Goal: Find specific page/section: Find specific page/section

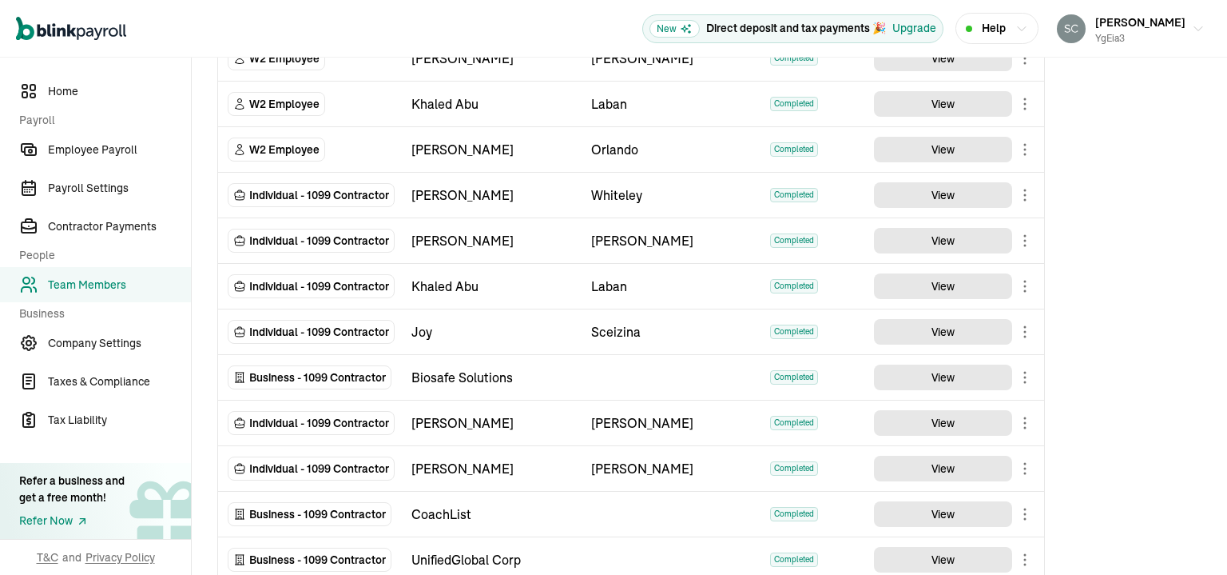
scroll to position [479, 0]
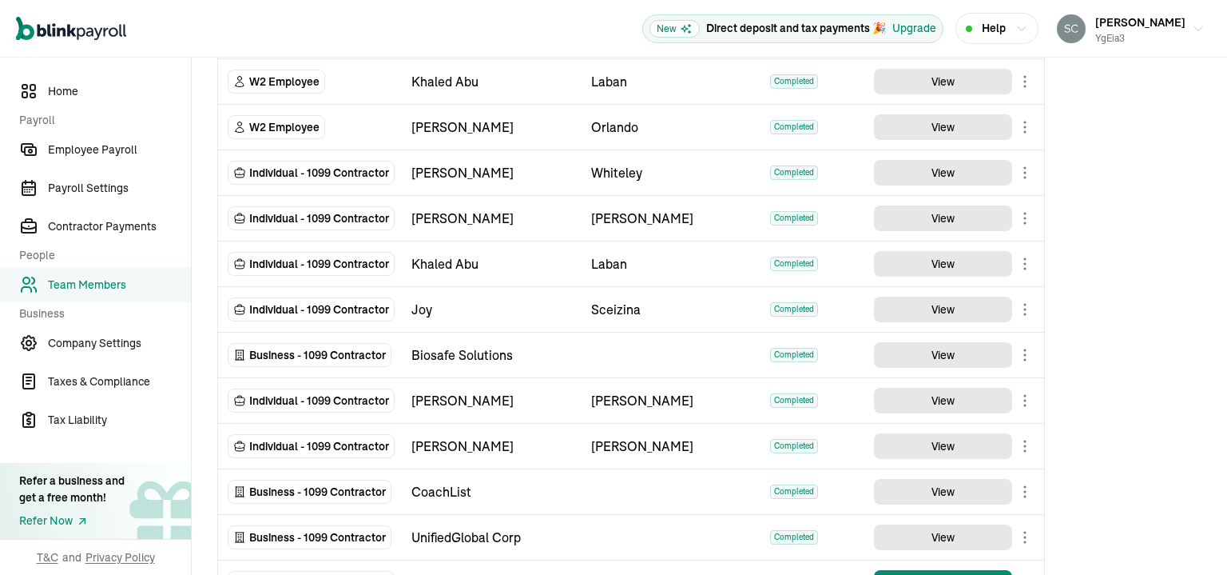
click at [1026, 213] on body "Open main menu New Direct deposit and tax payments 🎉 Upgrade Help [PERSON_NAME]…" at bounding box center [613, 287] width 1227 height 575
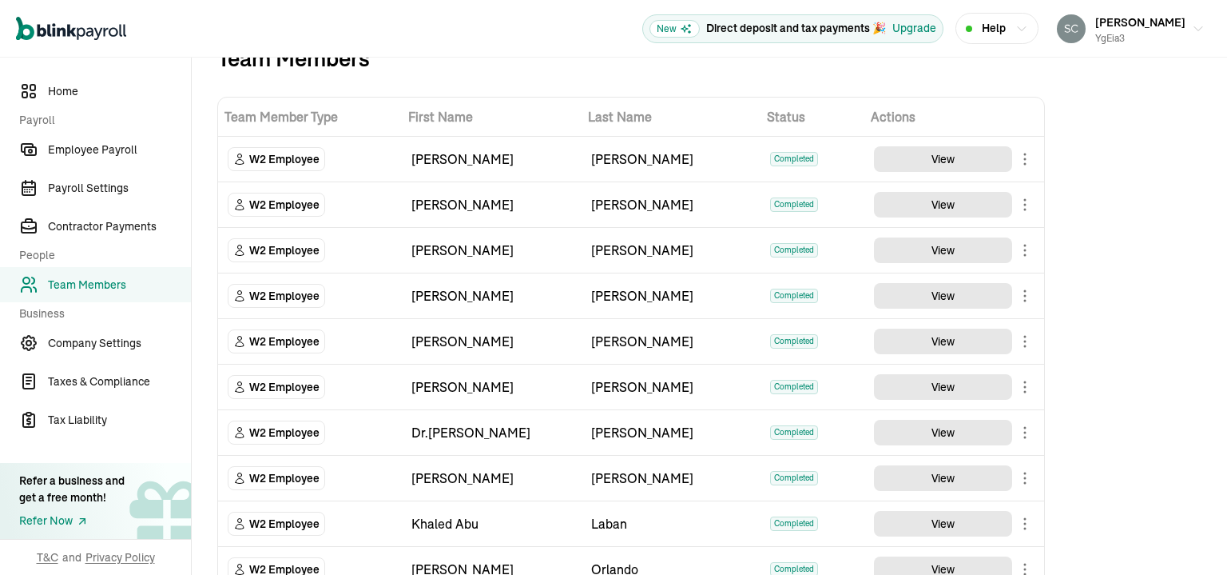
scroll to position [0, 0]
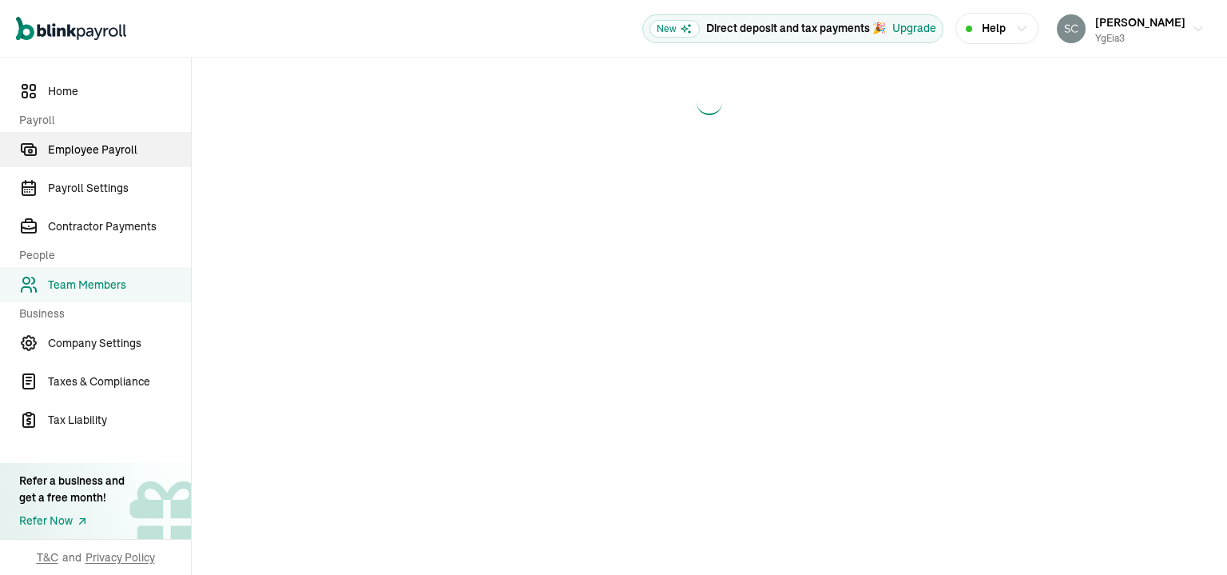
click at [97, 153] on span "Employee Payroll" at bounding box center [119, 149] width 143 height 17
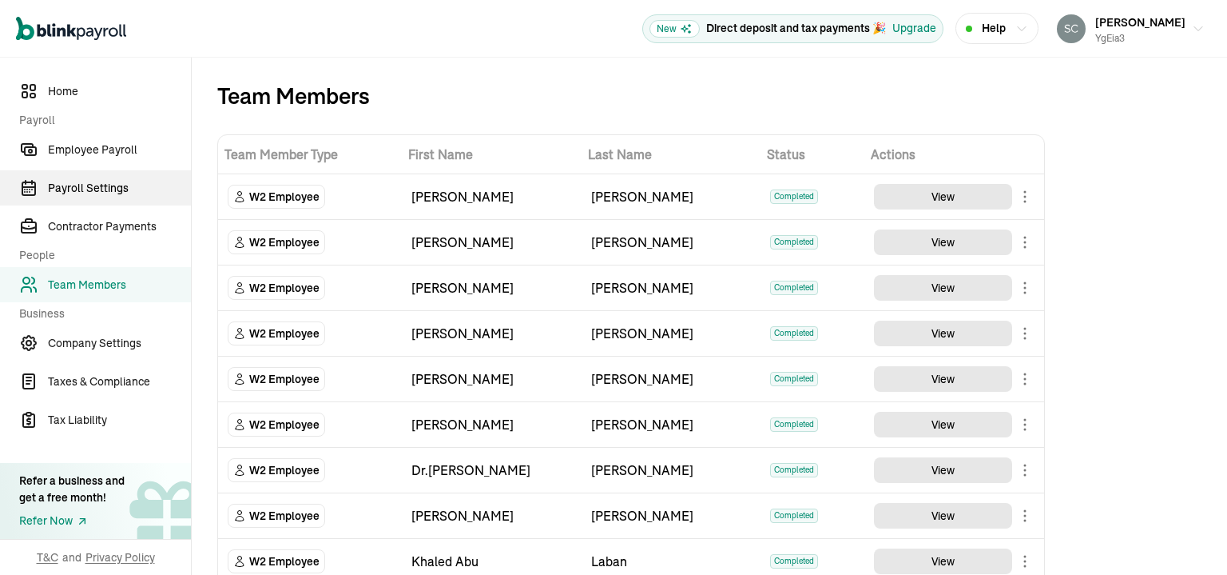
click at [134, 193] on span "Payroll Settings" at bounding box center [119, 188] width 143 height 17
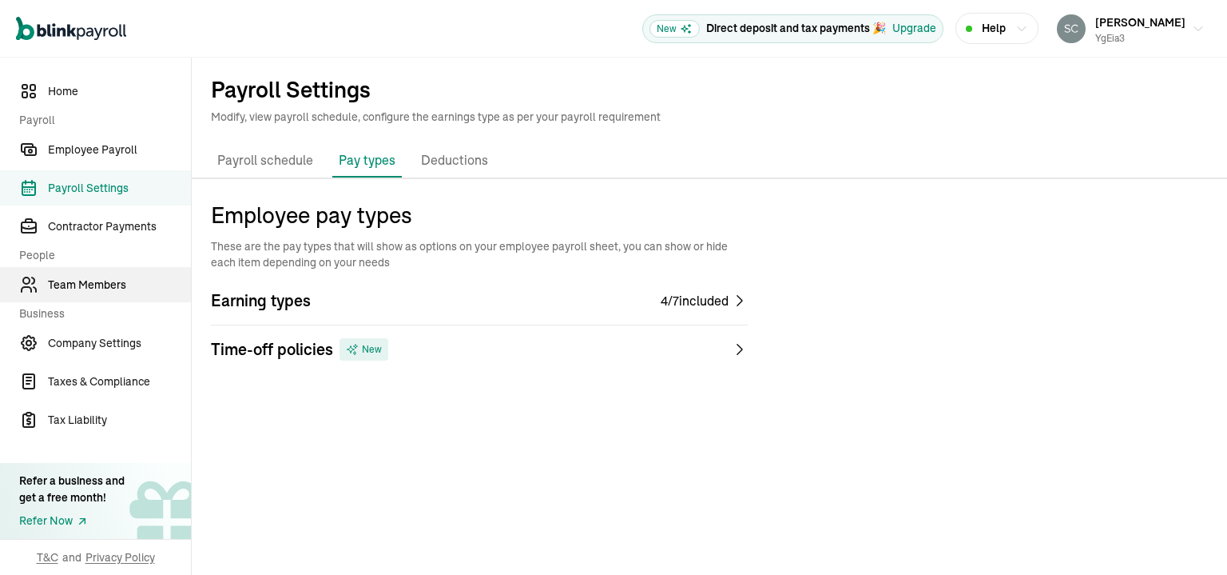
click at [111, 288] on span "Team Members" at bounding box center [119, 284] width 143 height 17
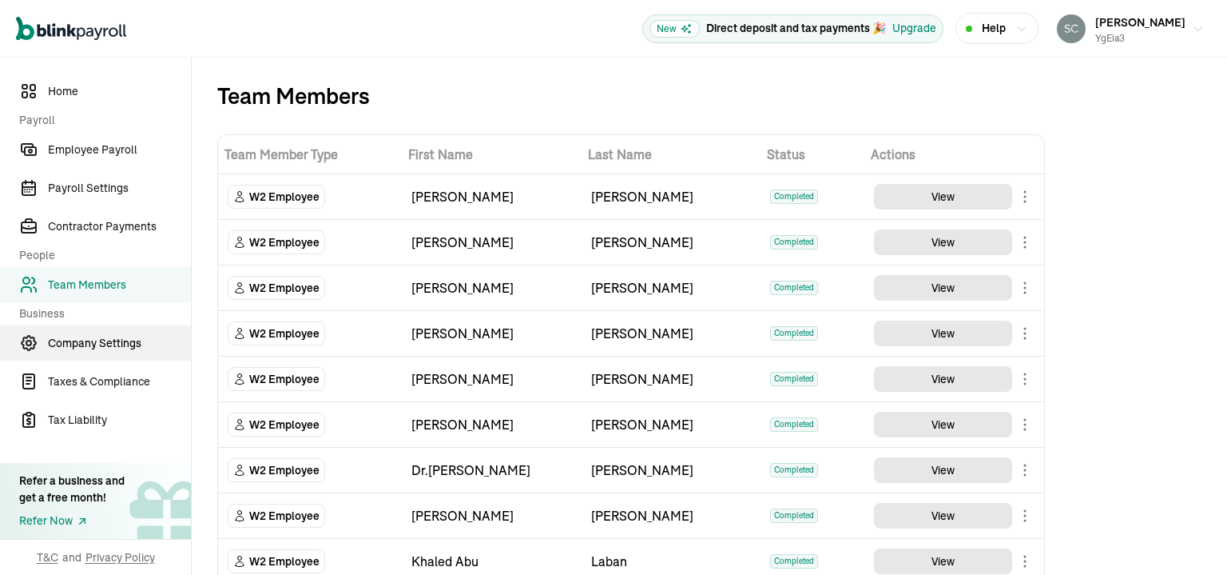
click at [121, 353] on link "Company Settings" at bounding box center [95, 342] width 191 height 35
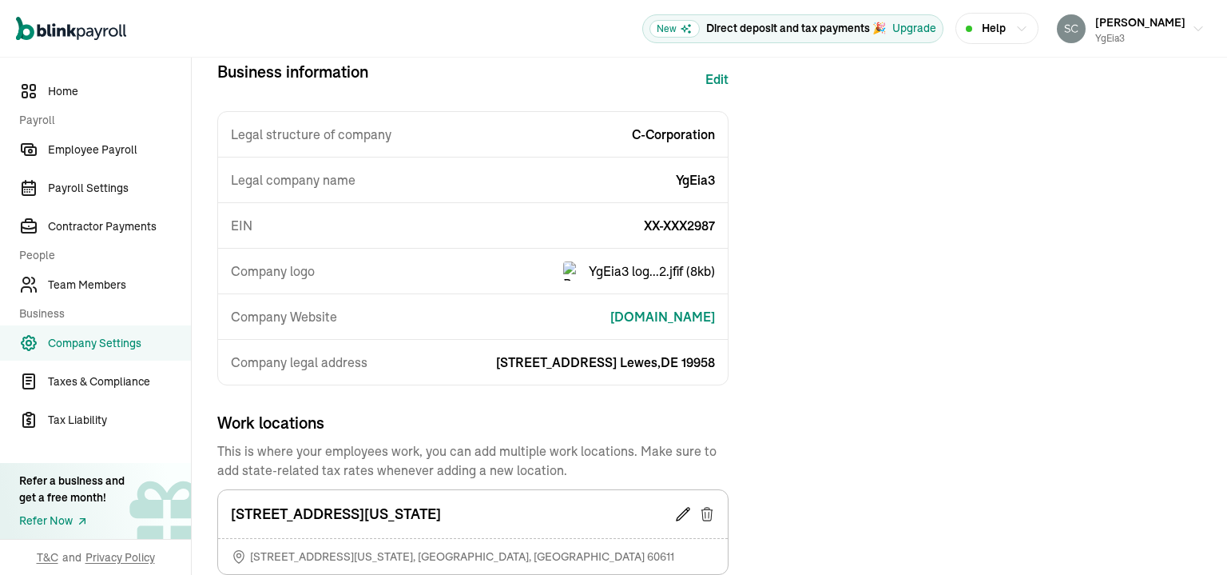
scroll to position [160, 0]
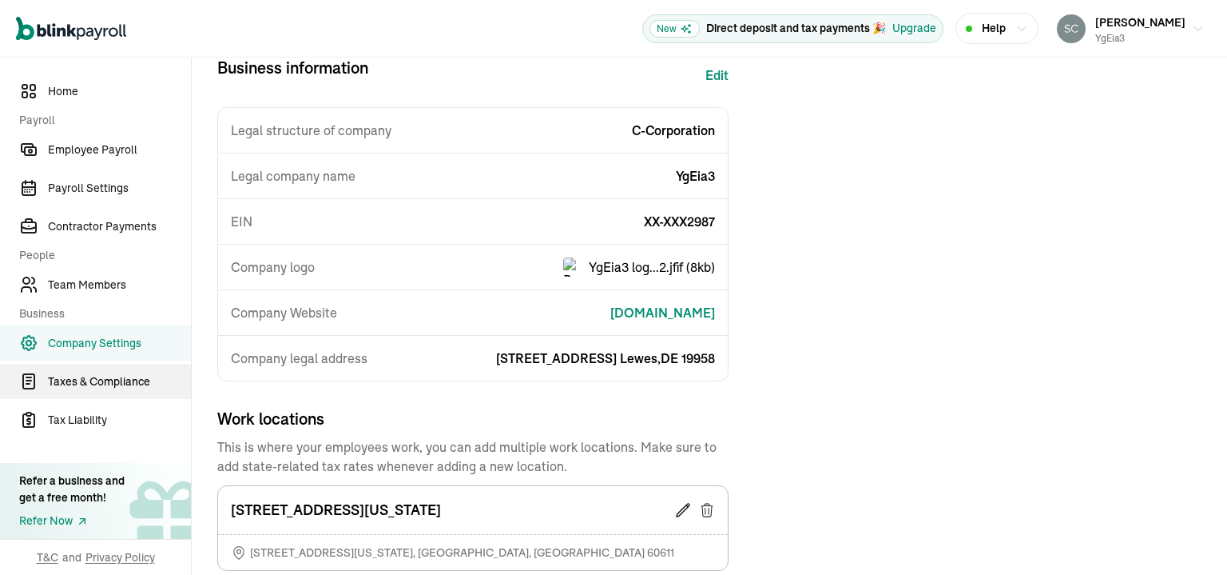
click at [119, 380] on span "Taxes & Compliance" at bounding box center [119, 381] width 143 height 17
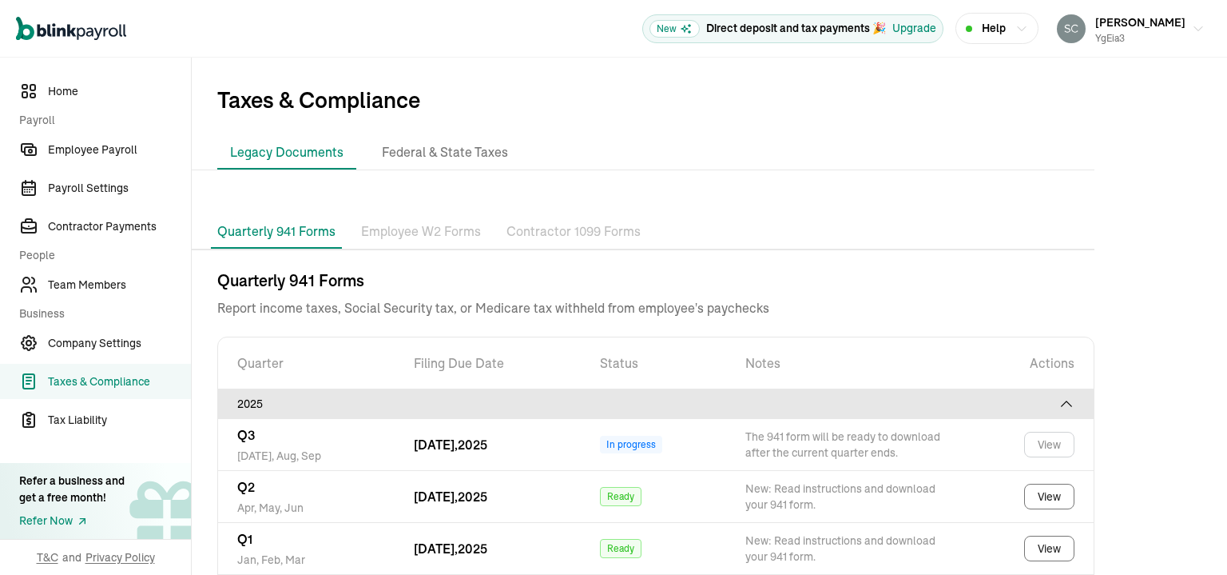
scroll to position [42, 0]
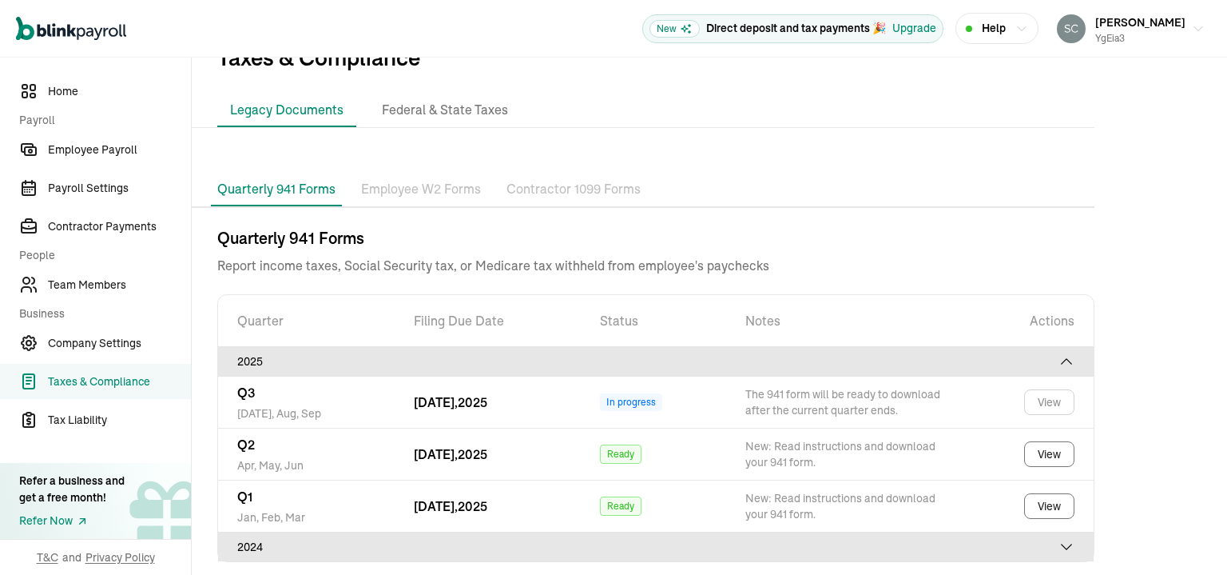
click at [423, 194] on p "Employee W2 Forms" at bounding box center [421, 189] width 120 height 21
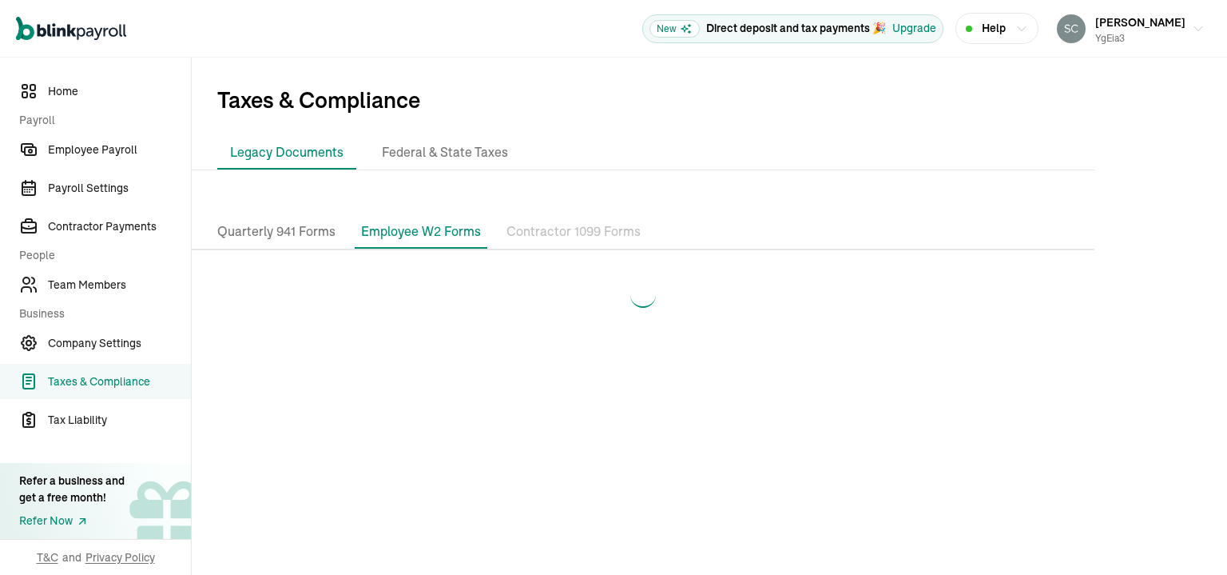
scroll to position [0, 0]
click at [559, 230] on p "Contractor 1099 Forms" at bounding box center [574, 231] width 134 height 21
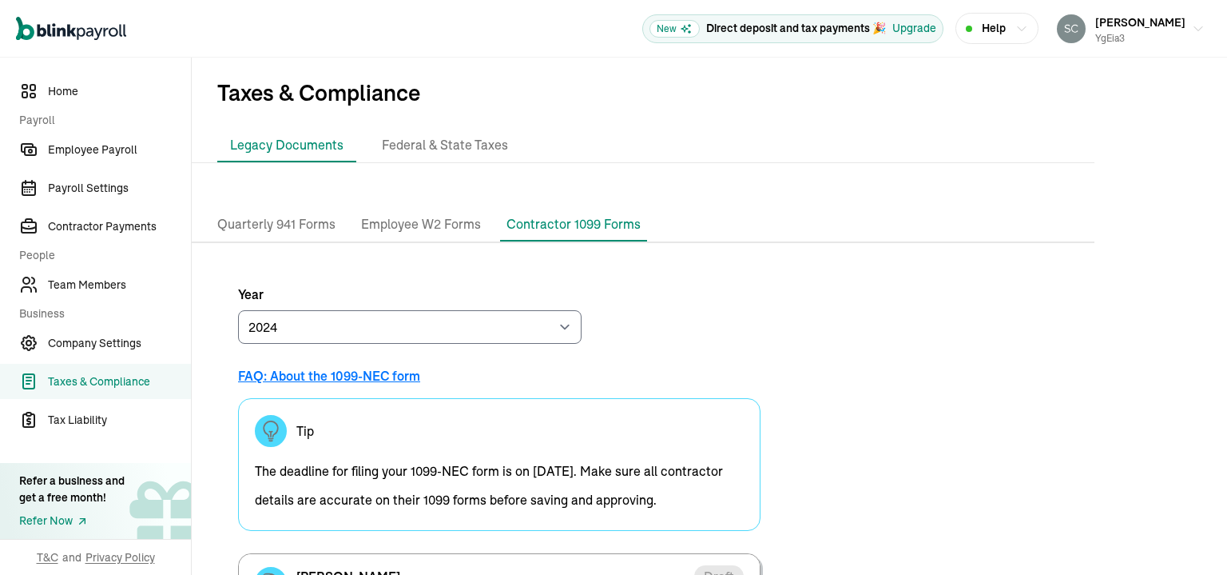
scroll to position [6, 0]
click at [432, 227] on p "Employee W2 Forms" at bounding box center [421, 225] width 120 height 21
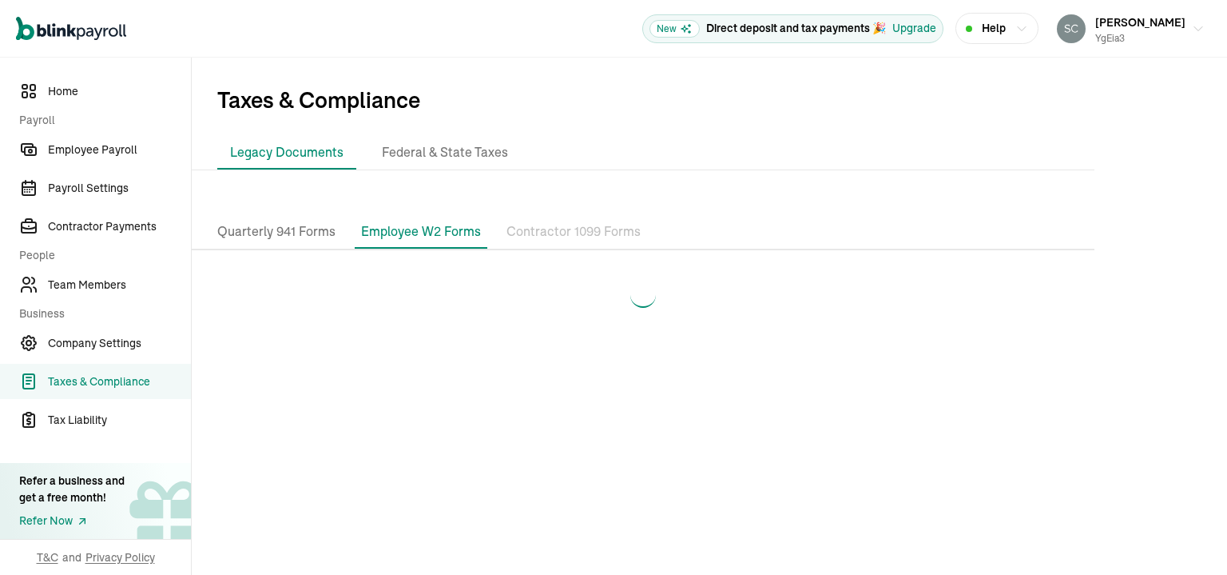
scroll to position [0, 0]
click at [427, 156] on li "Federal & State Taxes" at bounding box center [445, 153] width 152 height 34
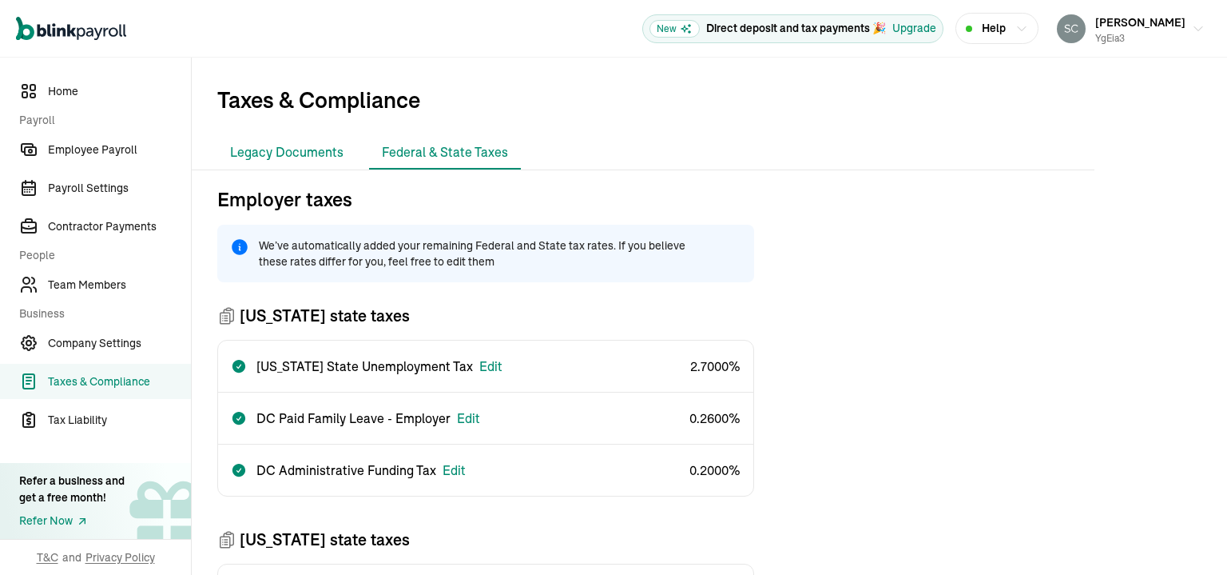
click at [297, 159] on li "Legacy Documents" at bounding box center [286, 153] width 139 height 34
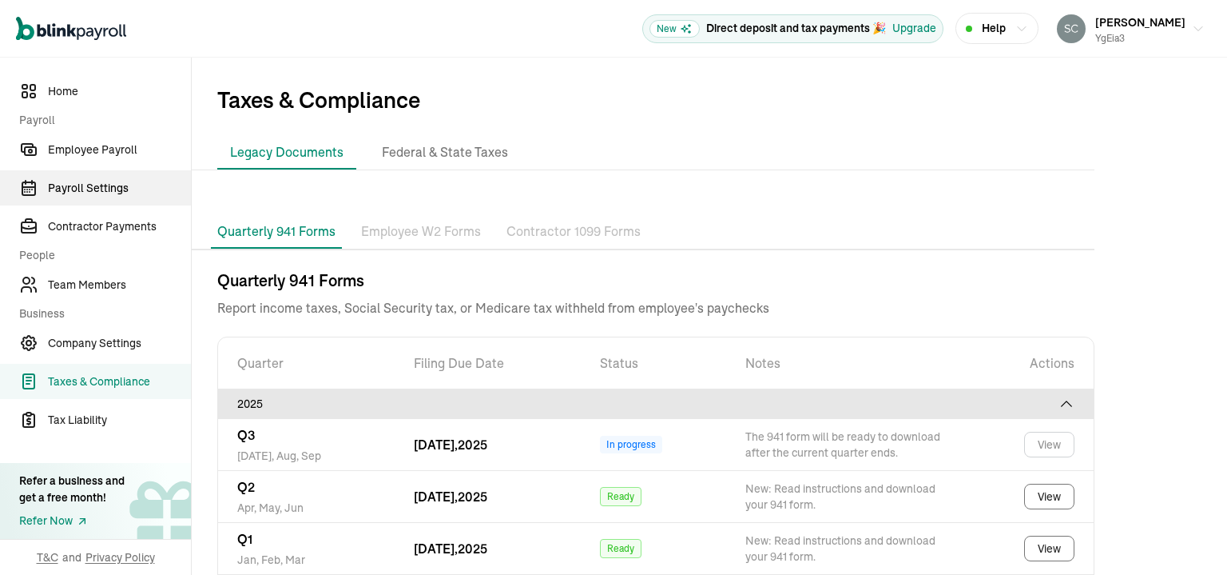
click at [103, 194] on span "Payroll Settings" at bounding box center [119, 188] width 143 height 17
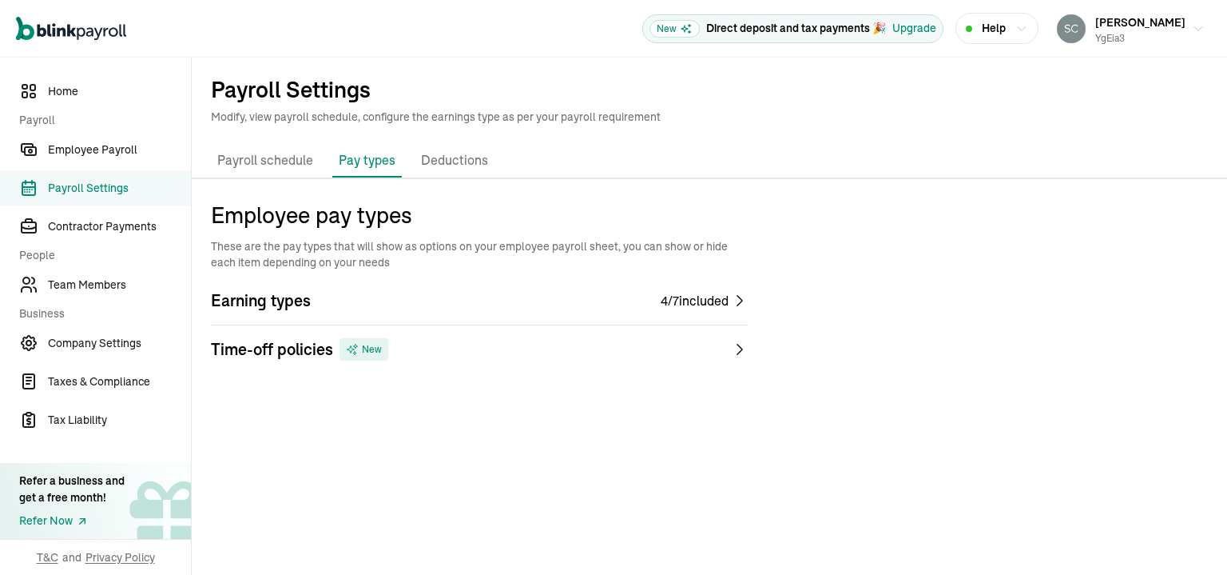
click at [451, 157] on p "Deductions" at bounding box center [454, 160] width 67 height 21
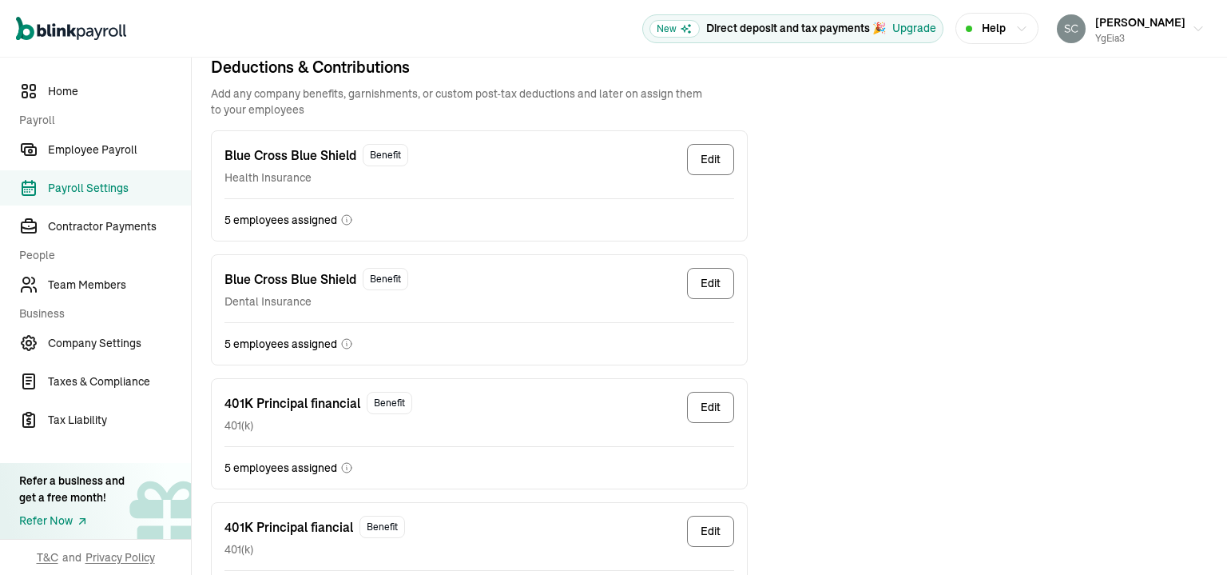
scroll to position [144, 0]
click at [118, 271] on link "Team Members" at bounding box center [95, 284] width 191 height 35
